Goal: Information Seeking & Learning: Learn about a topic

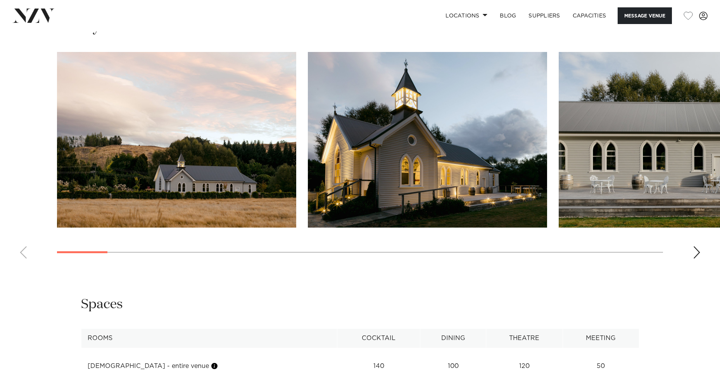
scroll to position [695, 0]
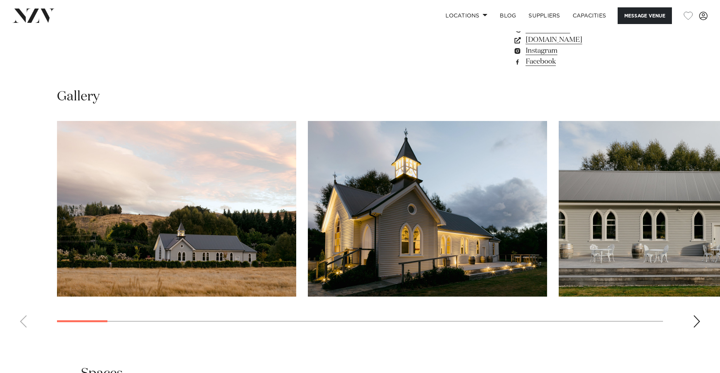
click at [695, 323] on div "Next slide" at bounding box center [697, 321] width 8 height 12
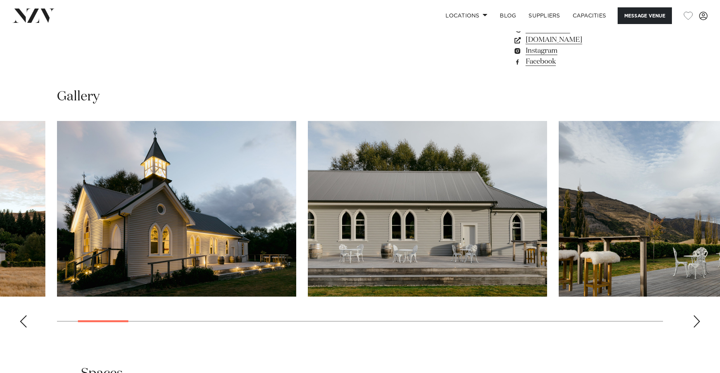
click at [695, 323] on div "Next slide" at bounding box center [697, 321] width 8 height 12
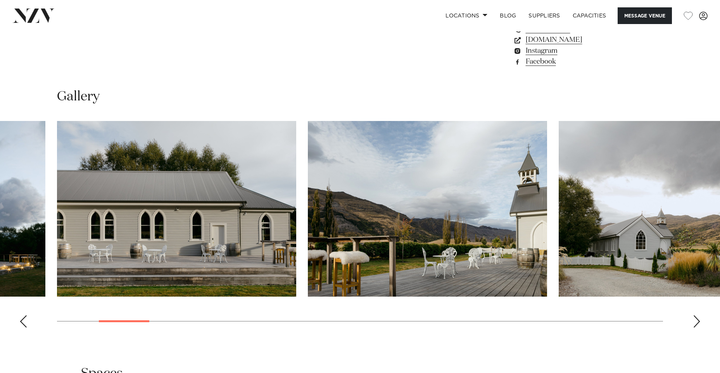
click at [695, 323] on div "Next slide" at bounding box center [697, 321] width 8 height 12
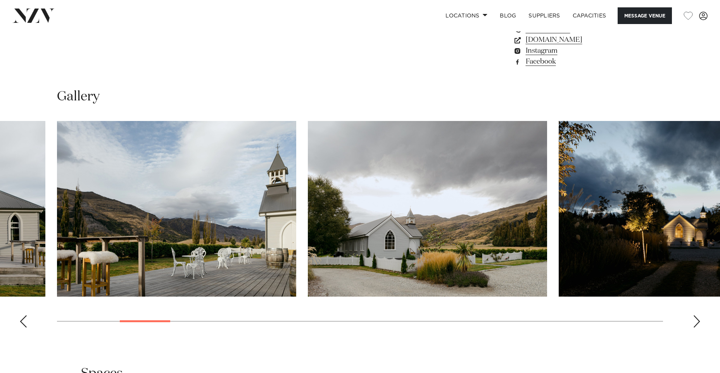
click at [695, 323] on div "Next slide" at bounding box center [697, 321] width 8 height 12
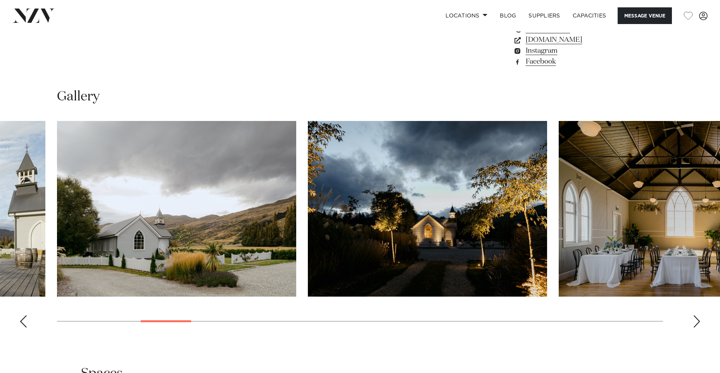
click at [695, 323] on div "Next slide" at bounding box center [697, 321] width 8 height 12
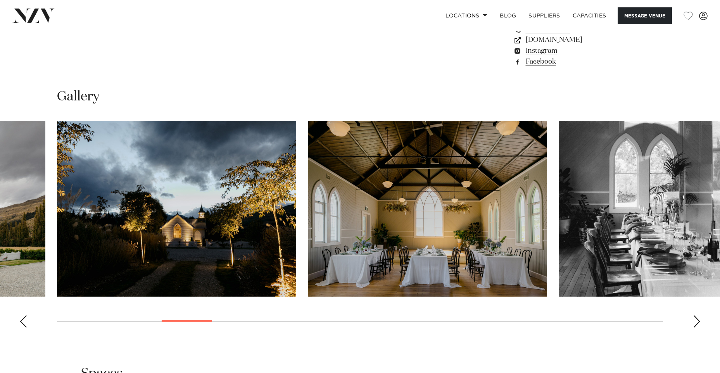
click at [695, 323] on div "Next slide" at bounding box center [697, 321] width 8 height 12
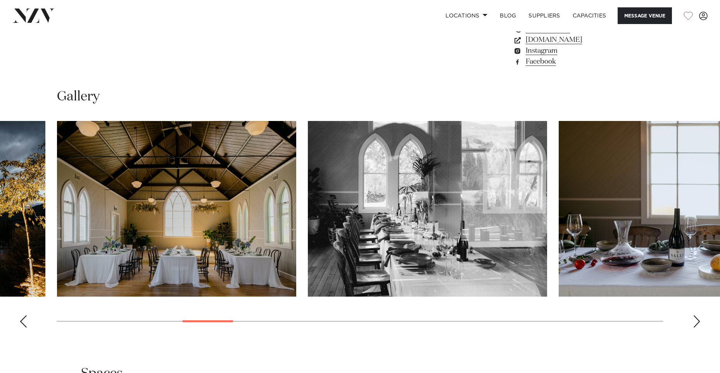
click at [695, 321] on div "Next slide" at bounding box center [697, 321] width 8 height 12
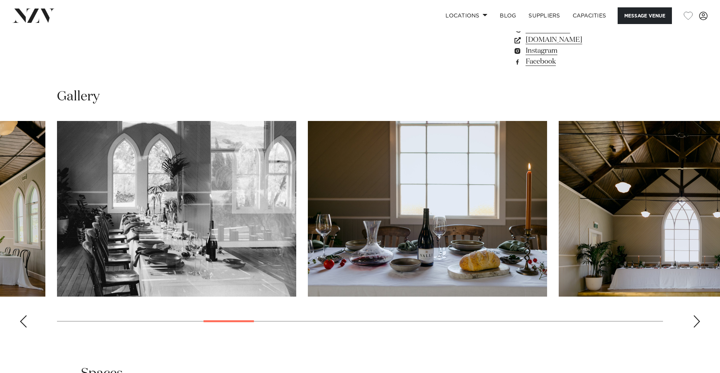
click at [695, 321] on div "Next slide" at bounding box center [697, 321] width 8 height 12
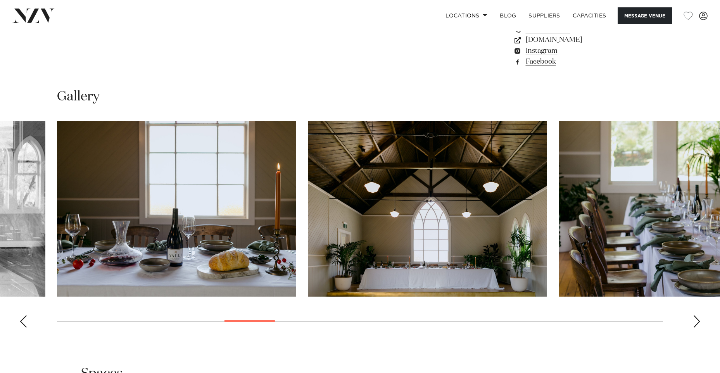
click at [695, 321] on div "Next slide" at bounding box center [697, 321] width 8 height 12
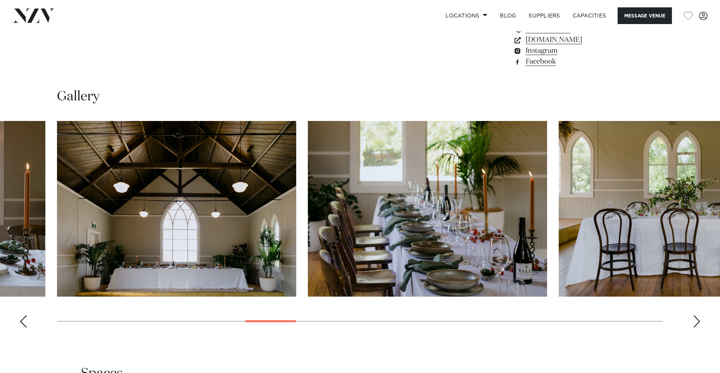
click at [695, 321] on div "Next slide" at bounding box center [697, 321] width 8 height 12
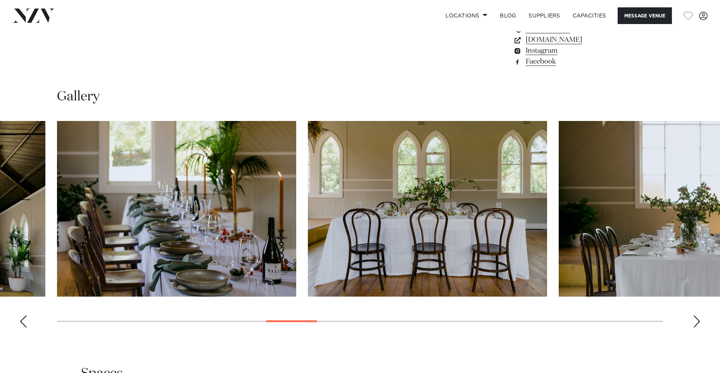
click at [695, 321] on div "Next slide" at bounding box center [697, 321] width 8 height 12
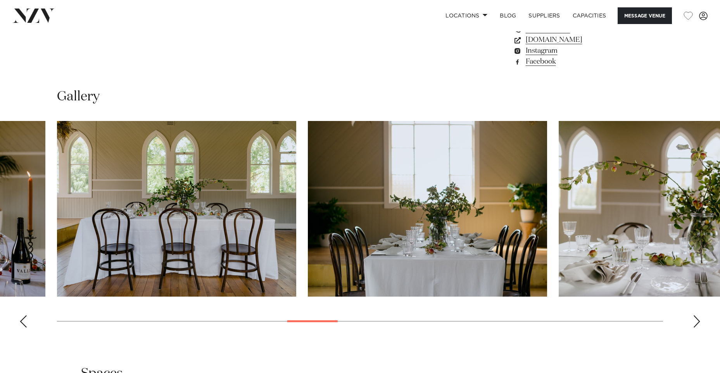
click at [695, 321] on div "Next slide" at bounding box center [697, 321] width 8 height 12
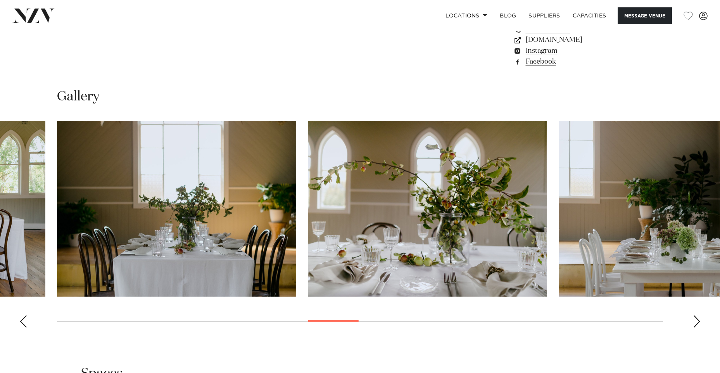
click at [695, 321] on div "Next slide" at bounding box center [697, 321] width 8 height 12
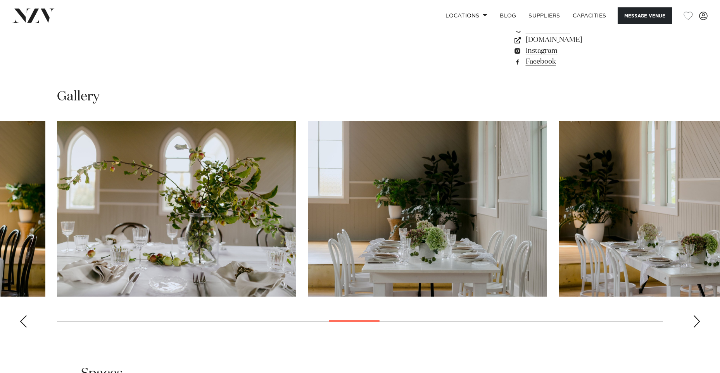
click at [695, 321] on div "Next slide" at bounding box center [697, 321] width 8 height 12
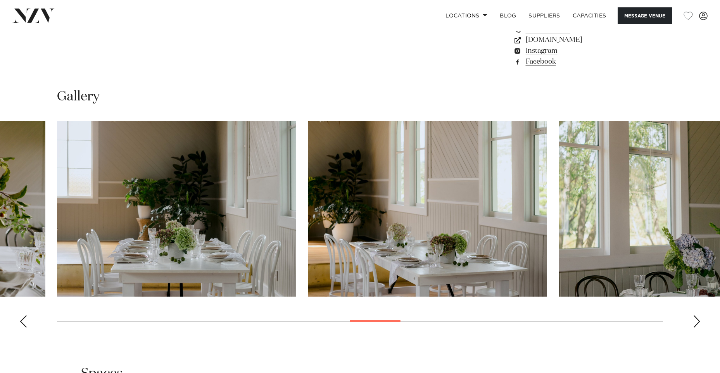
click at [695, 321] on div "Next slide" at bounding box center [697, 321] width 8 height 12
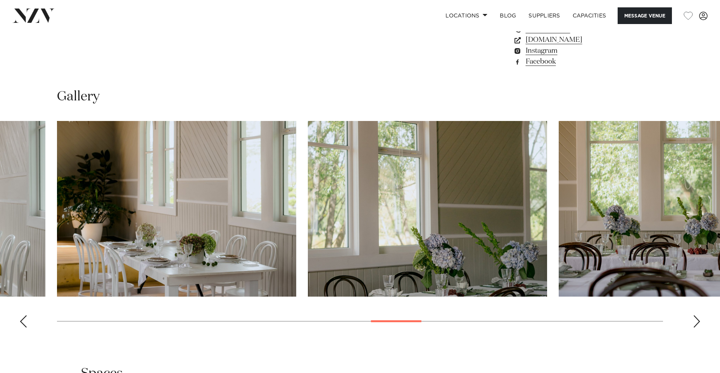
click at [695, 321] on div "Next slide" at bounding box center [697, 321] width 8 height 12
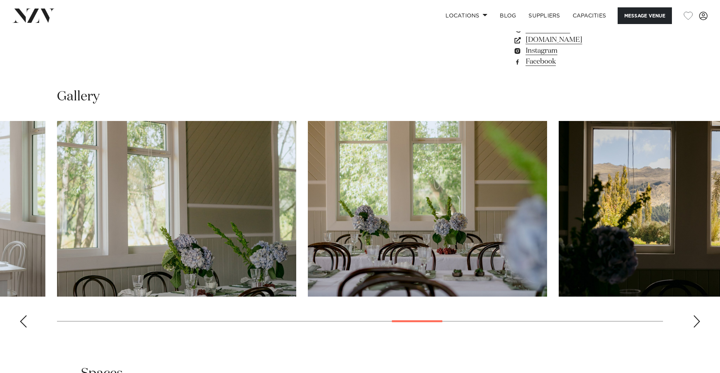
click at [695, 321] on div "Next slide" at bounding box center [697, 321] width 8 height 12
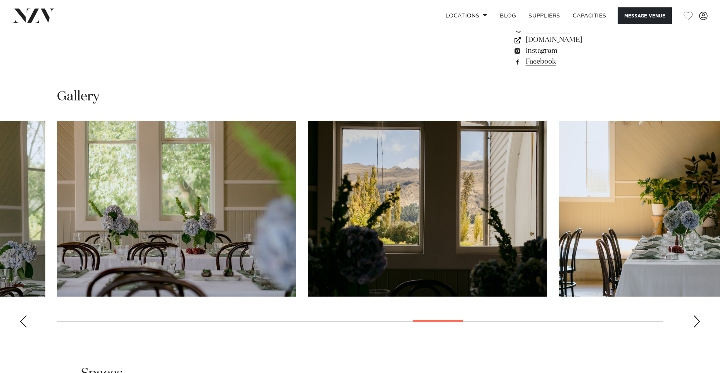
click at [695, 321] on div "Next slide" at bounding box center [697, 321] width 8 height 12
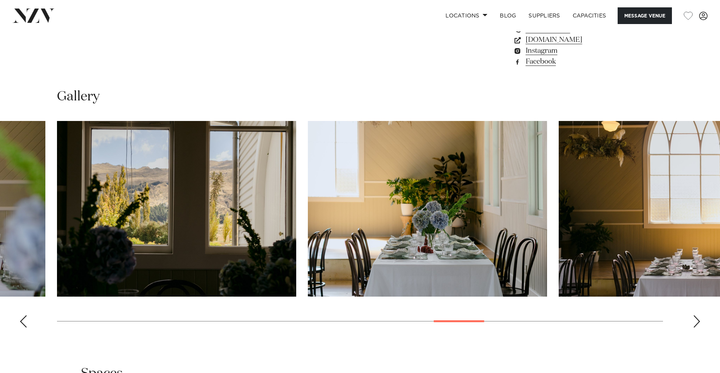
click at [695, 321] on div "Next slide" at bounding box center [697, 321] width 8 height 12
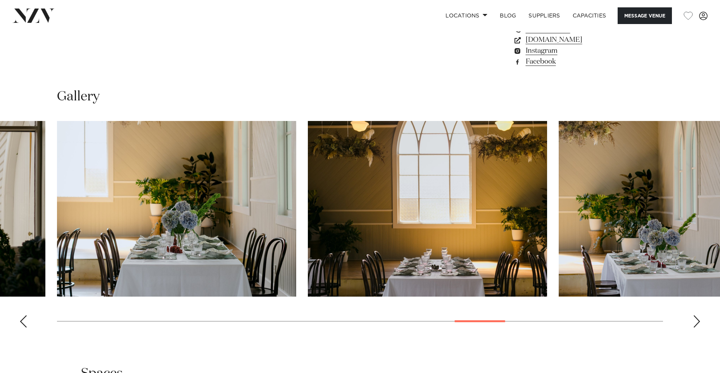
click at [695, 321] on div "Next slide" at bounding box center [697, 321] width 8 height 12
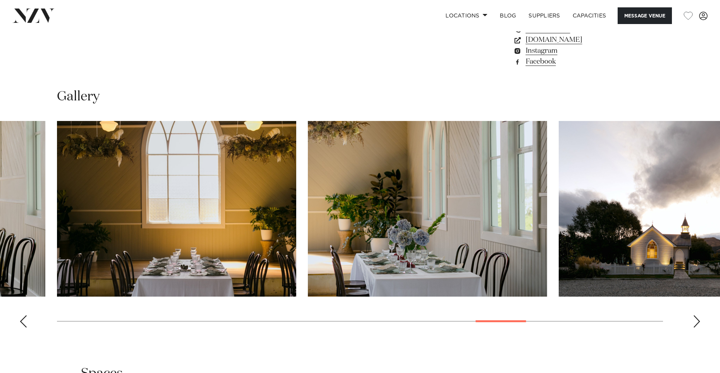
click at [695, 321] on div "Next slide" at bounding box center [697, 321] width 8 height 12
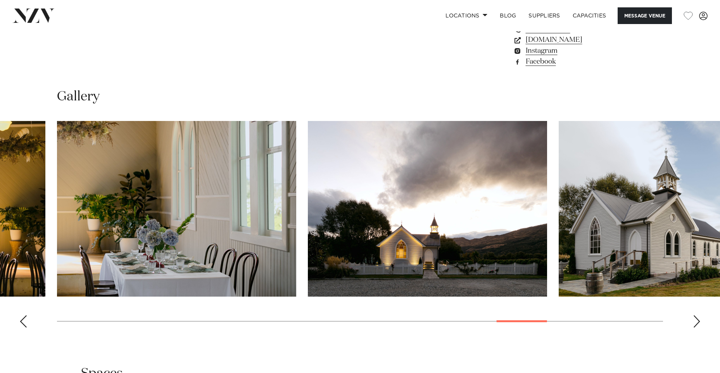
click at [695, 321] on div "Next slide" at bounding box center [697, 321] width 8 height 12
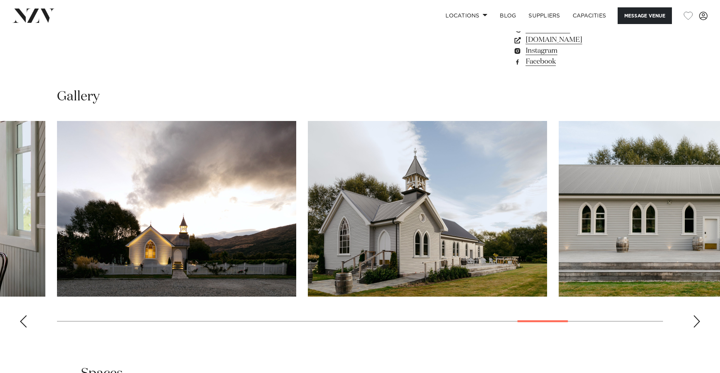
click at [695, 321] on div "Next slide" at bounding box center [697, 321] width 8 height 12
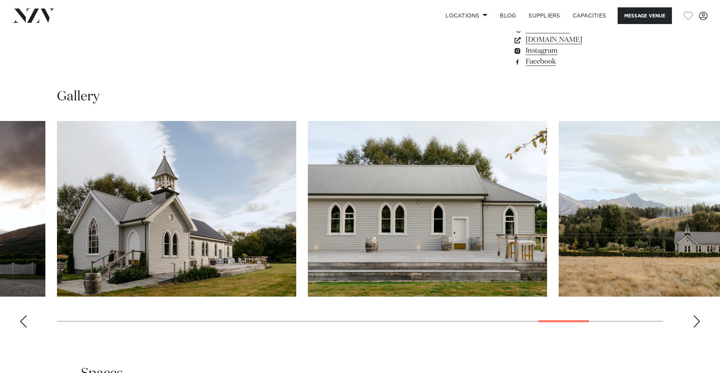
click at [695, 321] on div "Next slide" at bounding box center [697, 321] width 8 height 12
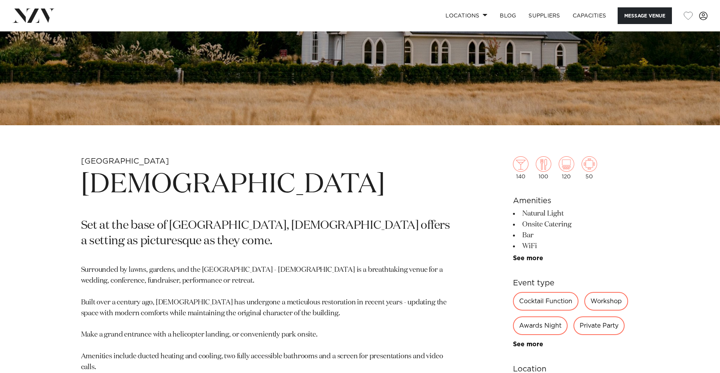
scroll to position [229, 0]
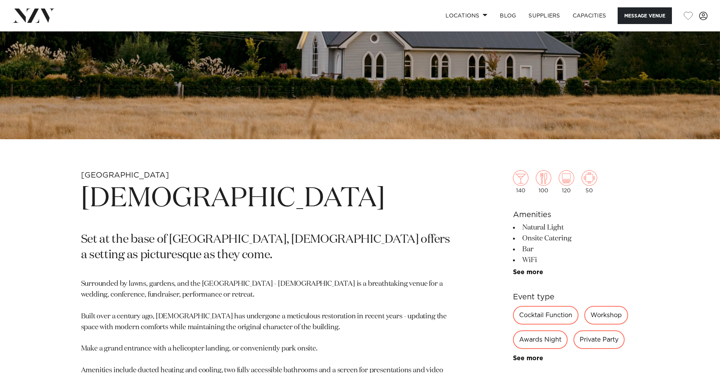
click at [532, 215] on h6 "Amenities" at bounding box center [576, 215] width 126 height 12
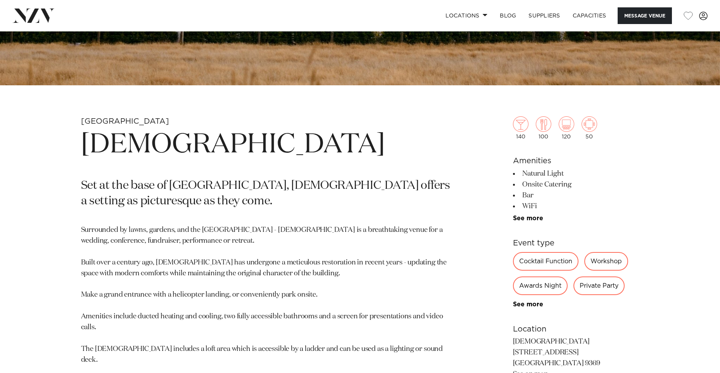
scroll to position [307, 0]
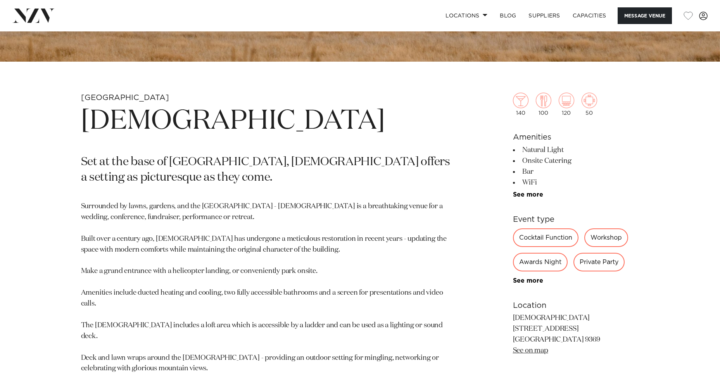
click at [590, 265] on div "Private Party" at bounding box center [598, 262] width 51 height 19
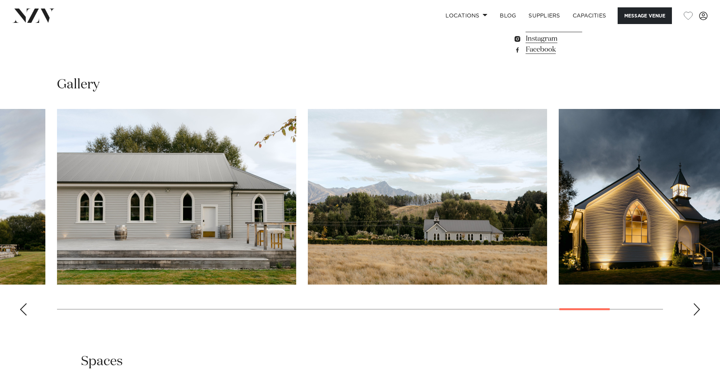
scroll to position [733, 0]
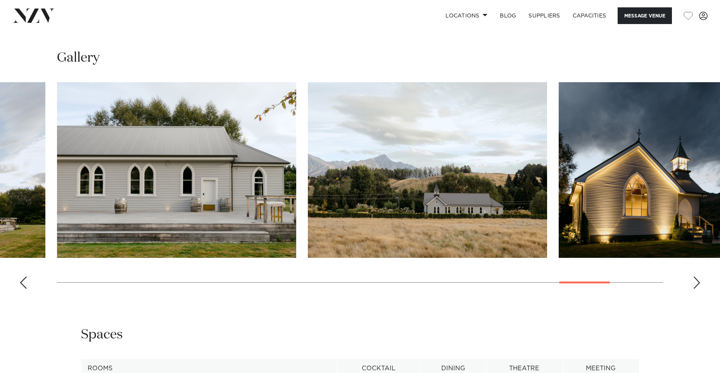
click at [696, 282] on div "Next slide" at bounding box center [697, 282] width 8 height 12
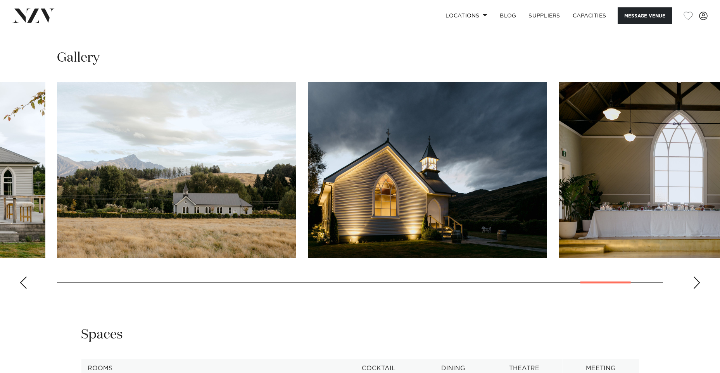
click at [696, 282] on div "Next slide" at bounding box center [697, 282] width 8 height 12
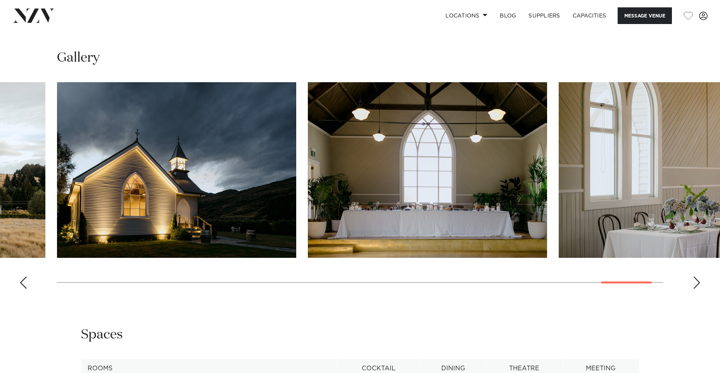
click at [696, 282] on div "Next slide" at bounding box center [697, 282] width 8 height 12
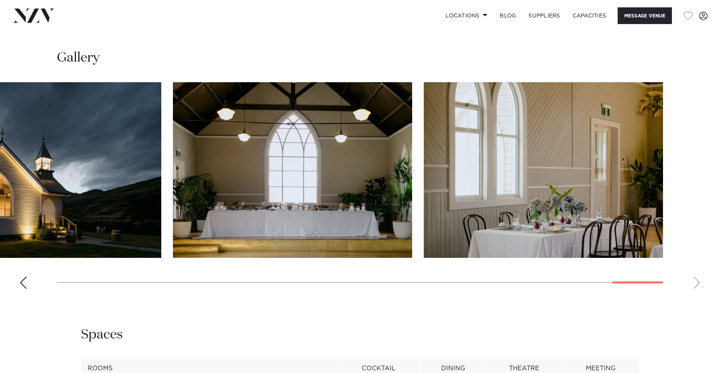
click at [696, 282] on swiper-container at bounding box center [360, 188] width 720 height 213
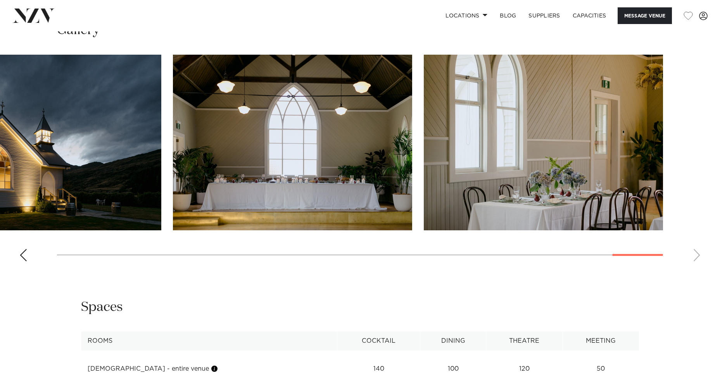
scroll to position [850, 0]
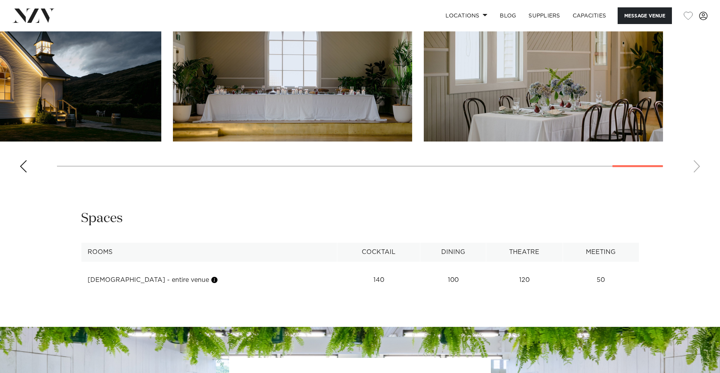
click at [135, 253] on th "Rooms" at bounding box center [209, 252] width 256 height 19
click at [164, 279] on td "[DEMOGRAPHIC_DATA] - entire venue" at bounding box center [209, 280] width 256 height 19
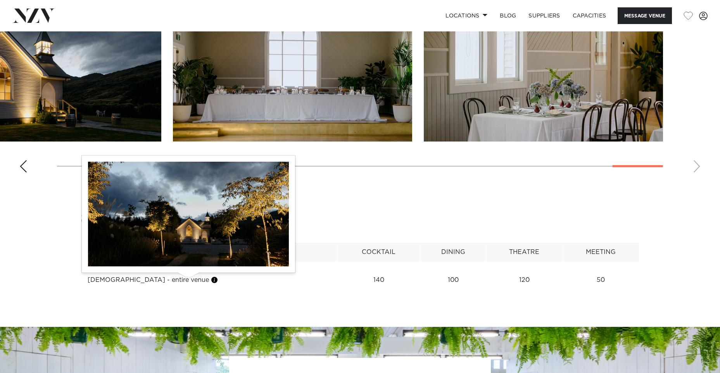
click at [210, 281] on button "button" at bounding box center [214, 280] width 8 height 8
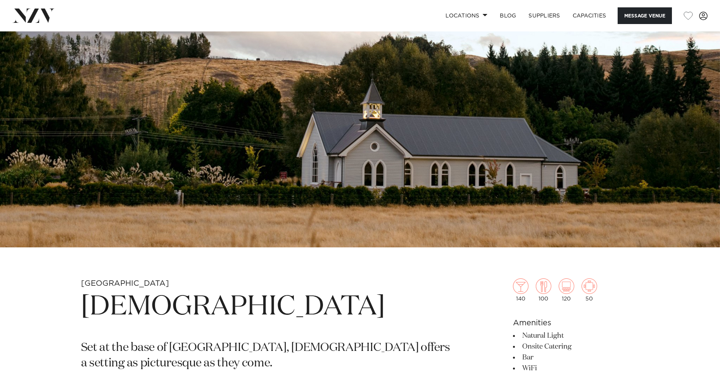
scroll to position [113, 0]
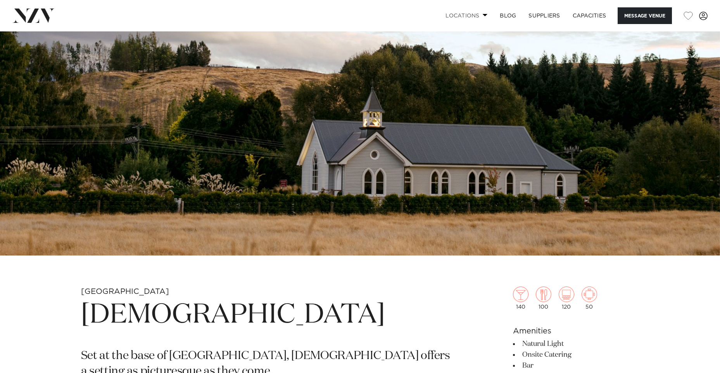
click at [471, 16] on link "Locations" at bounding box center [466, 15] width 54 height 17
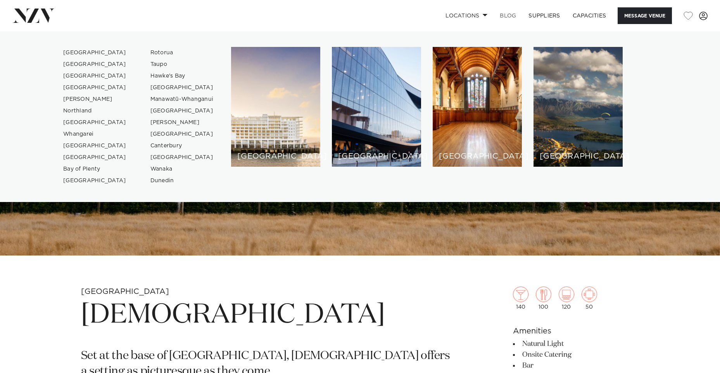
click at [505, 16] on link "BLOG" at bounding box center [507, 15] width 29 height 17
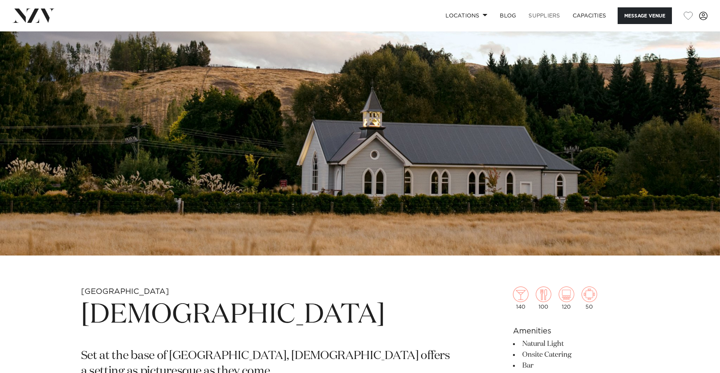
click at [546, 14] on link "SUPPLIERS" at bounding box center [544, 15] width 44 height 17
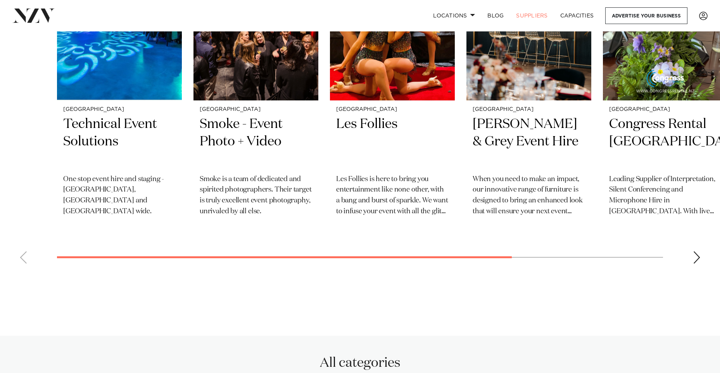
scroll to position [349, 0]
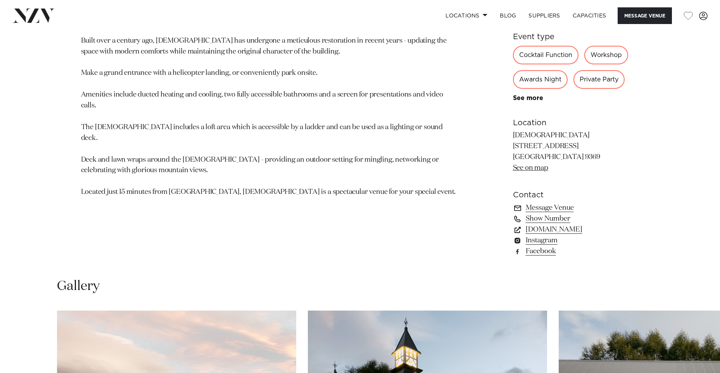
scroll to position [581, 0]
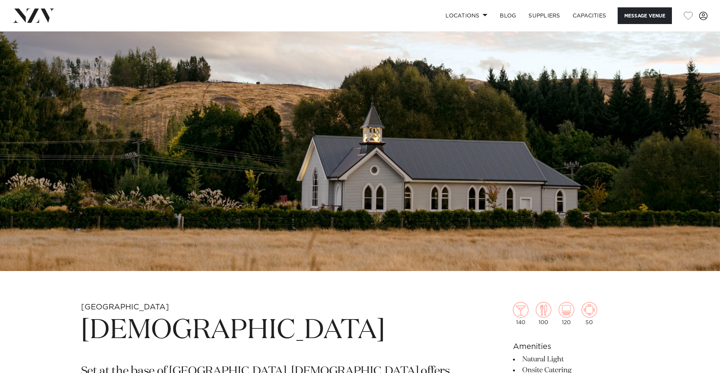
scroll to position [36, 0]
